Goal: Check status

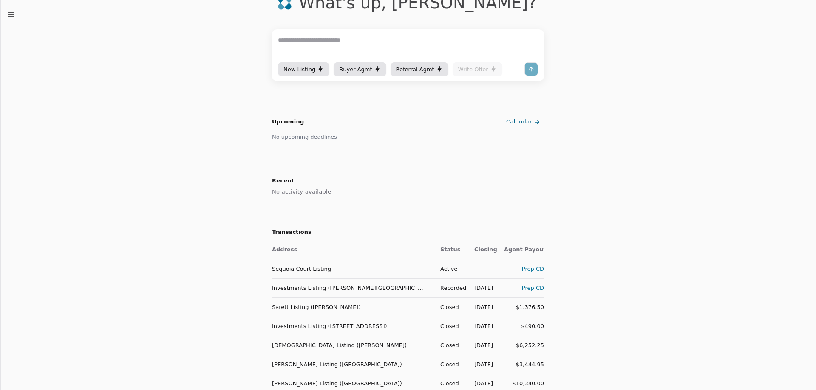
scroll to position [170, 0]
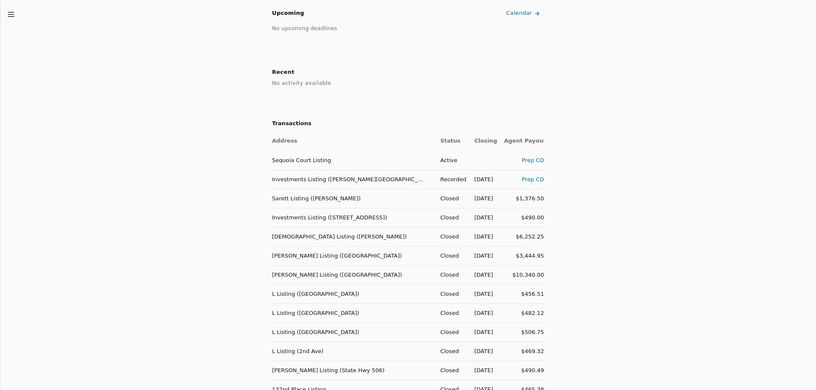
click at [529, 180] on div "Prep CD" at bounding box center [524, 179] width 40 height 9
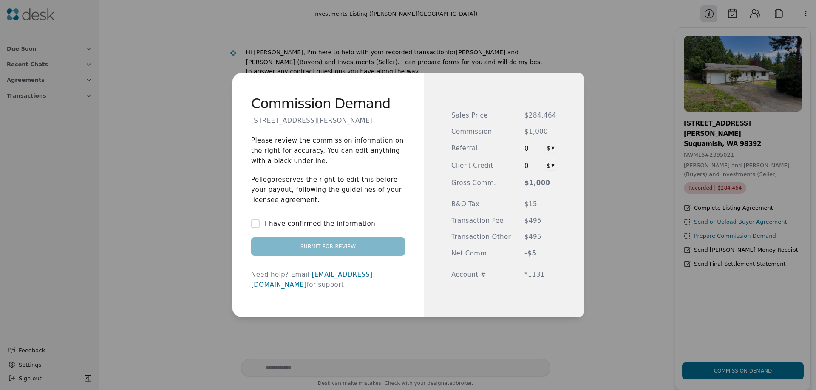
click at [255, 226] on button "I have confirmed the information" at bounding box center [255, 224] width 8 height 8
click at [237, 140] on div "Commission Demand [STREET_ADDRESS][PERSON_NAME] Please review the commission in…" at bounding box center [327, 195] width 191 height 245
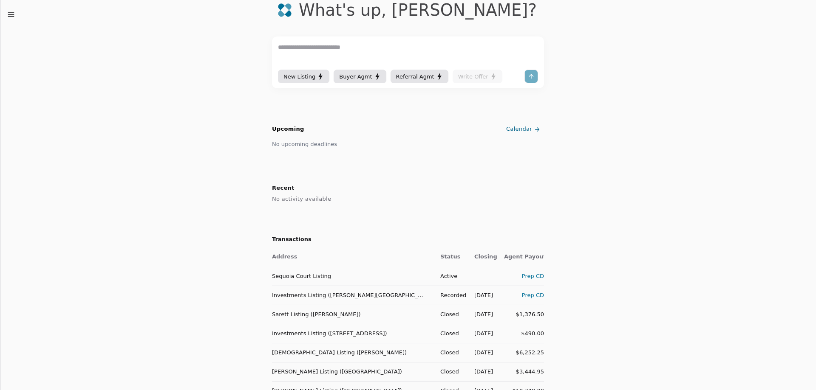
scroll to position [170, 0]
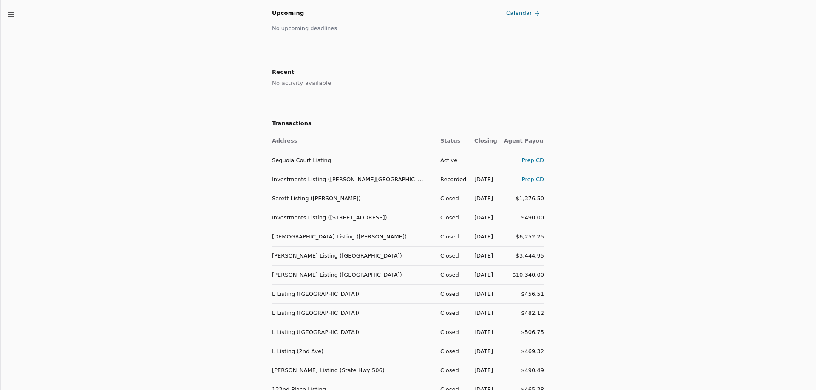
click at [299, 200] on td "Sarett Listing ([PERSON_NAME])" at bounding box center [352, 198] width 161 height 19
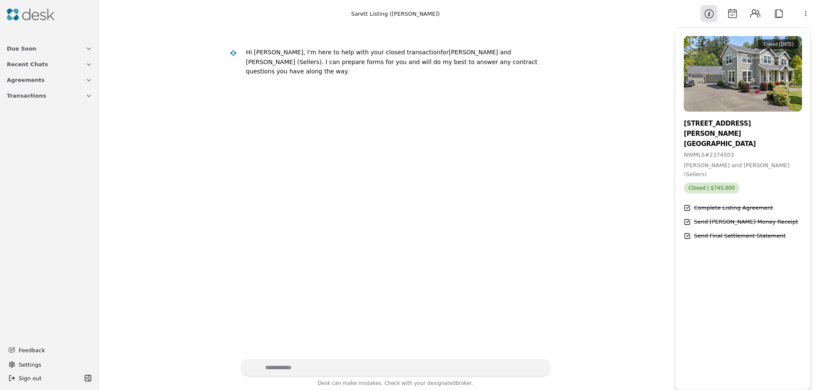
click at [45, 95] on button "Transactions" at bounding box center [50, 96] width 96 height 16
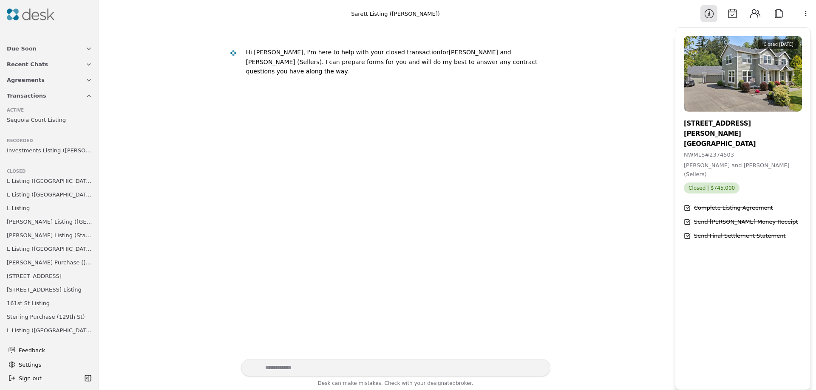
click at [57, 82] on button "Agreements" at bounding box center [50, 80] width 96 height 16
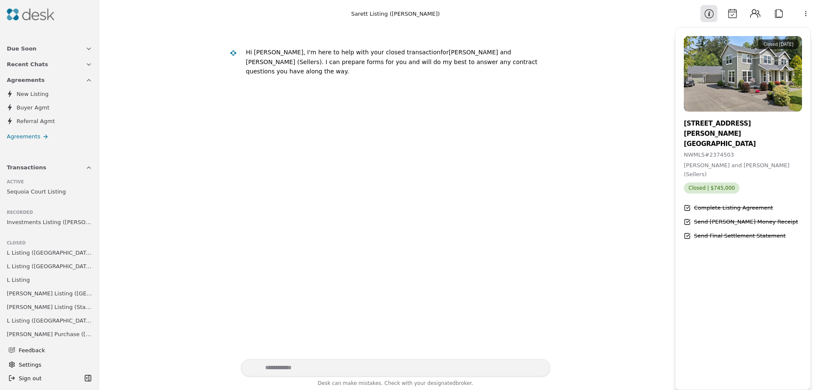
click at [55, 68] on button "Recent Chats" at bounding box center [50, 65] width 96 height 16
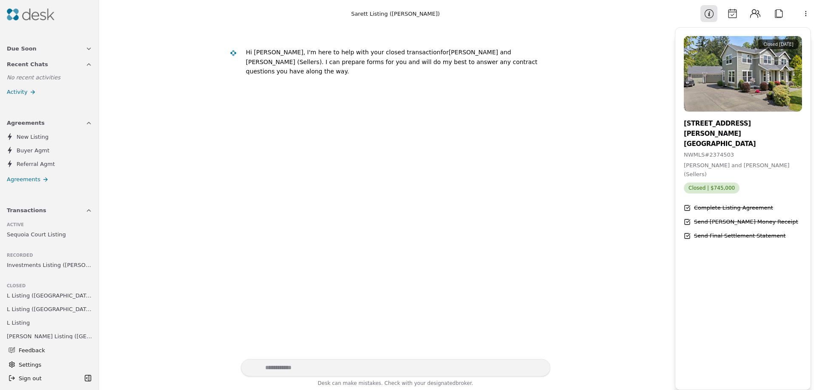
click at [65, 53] on button "Due Soon" at bounding box center [50, 49] width 96 height 16
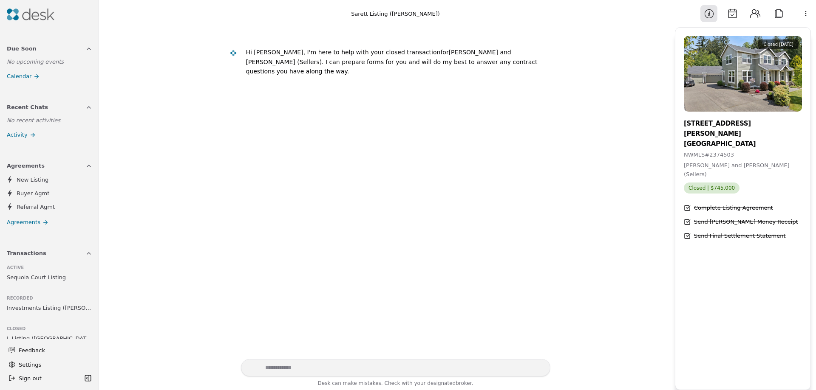
click at [59, 51] on button "Due Soon" at bounding box center [50, 49] width 96 height 16
